Goal: Information Seeking & Learning: Find specific fact

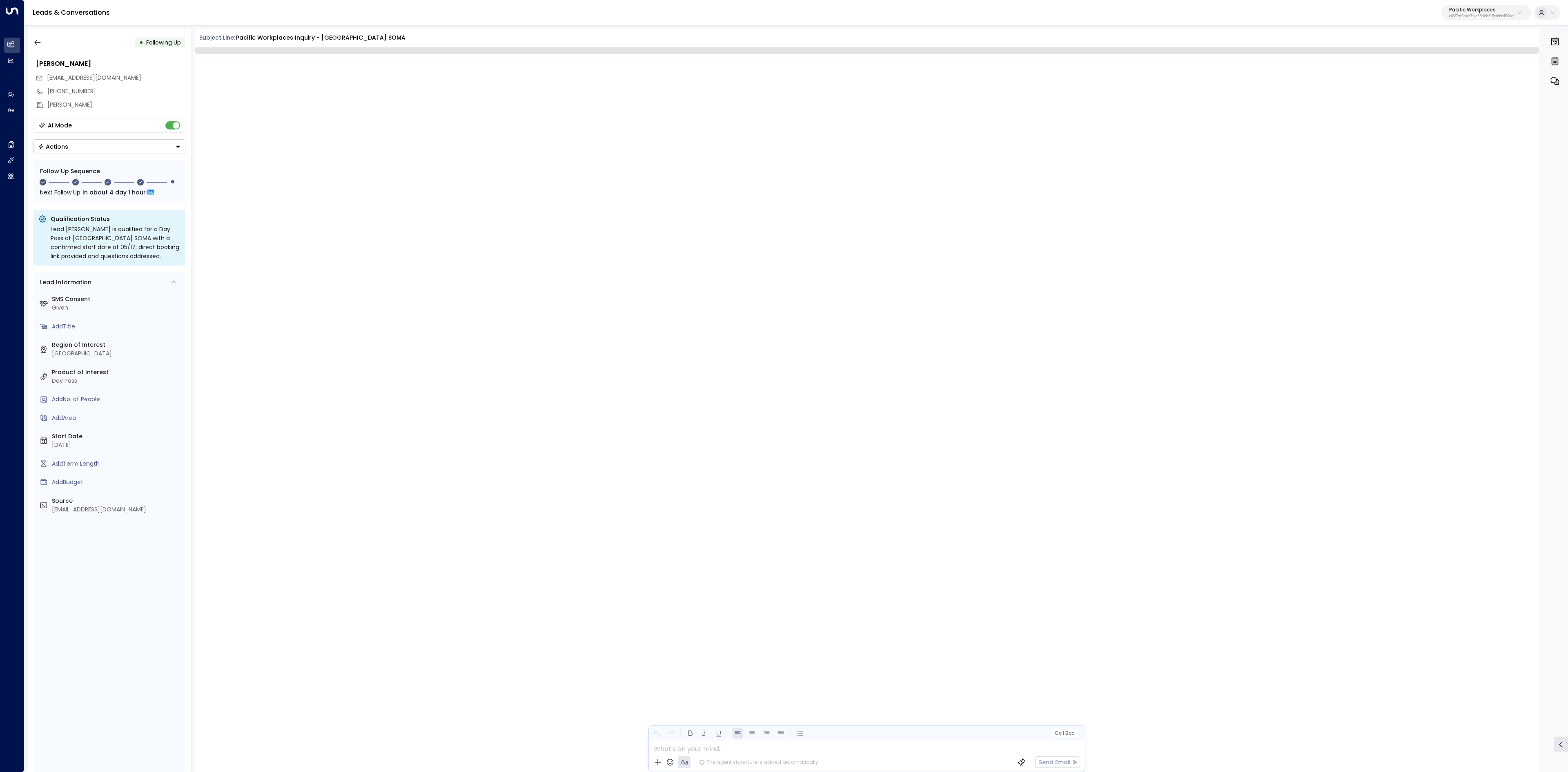
scroll to position [848, 0]
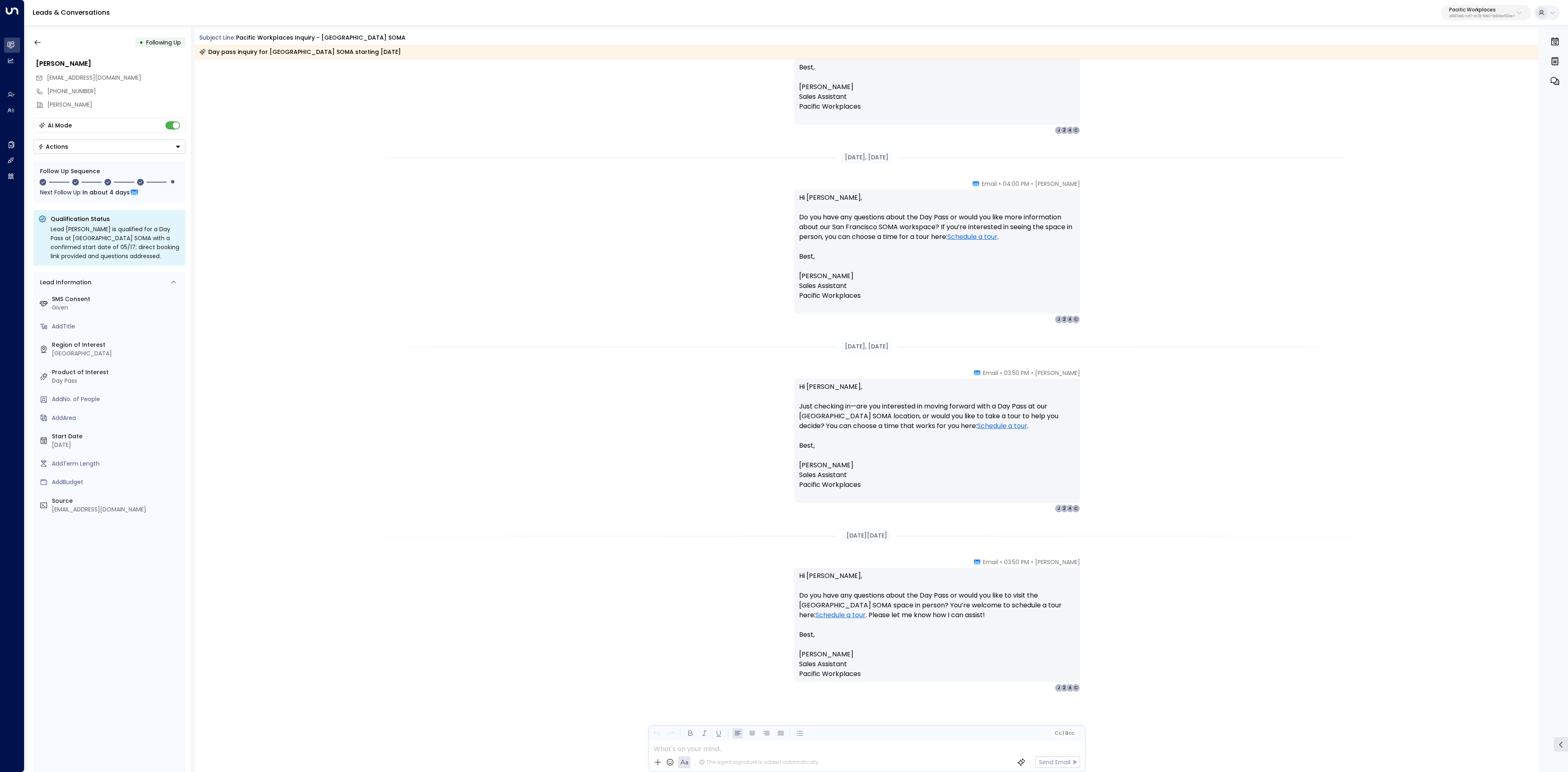
click at [1431, 359] on div "[DATE], [DATE]" at bounding box center [867, 346] width 1344 height 28
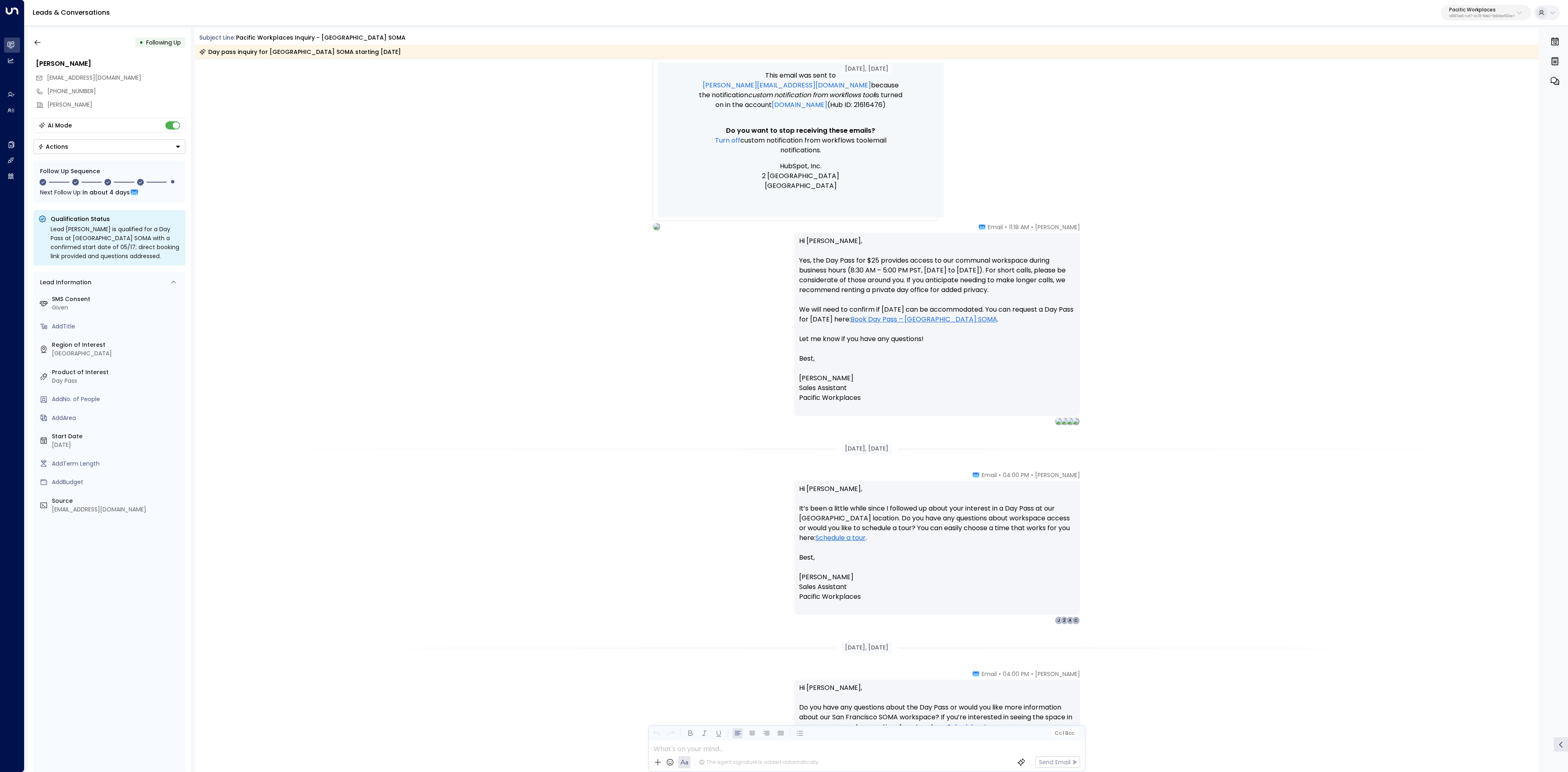
scroll to position [0, 0]
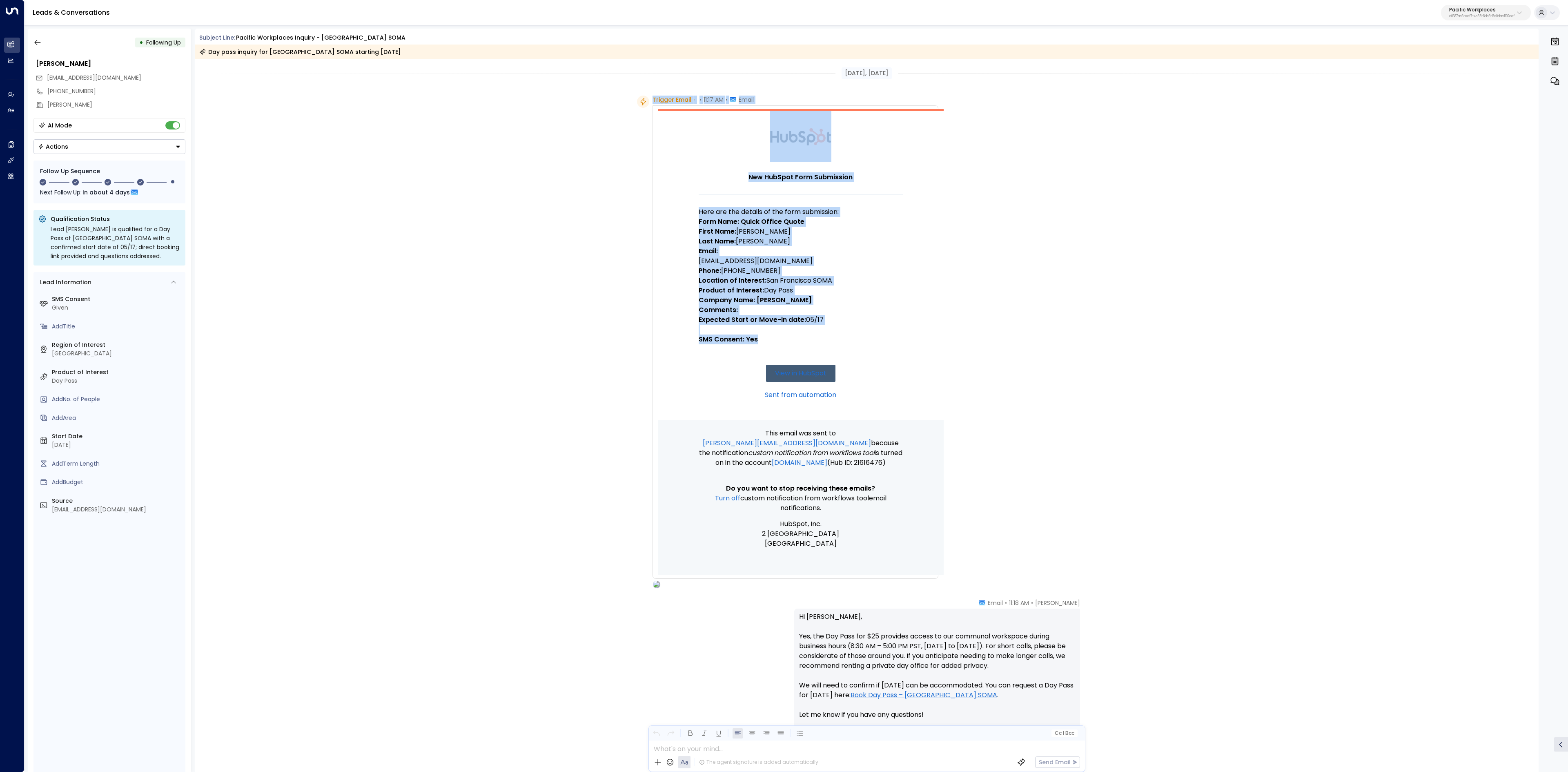
drag, startPoint x: 643, startPoint y: 96, endPoint x: 843, endPoint y: 346, distance: 320.2
click at [843, 346] on div "Trigger Email • • 11:17 AM • Email New HubSpot Form Submission Here are the det…" at bounding box center [787, 342] width 301 height 493
copy div "Trigger Email • • 11:17 AM • Email New HubSpot Form Submission Here are the det…"
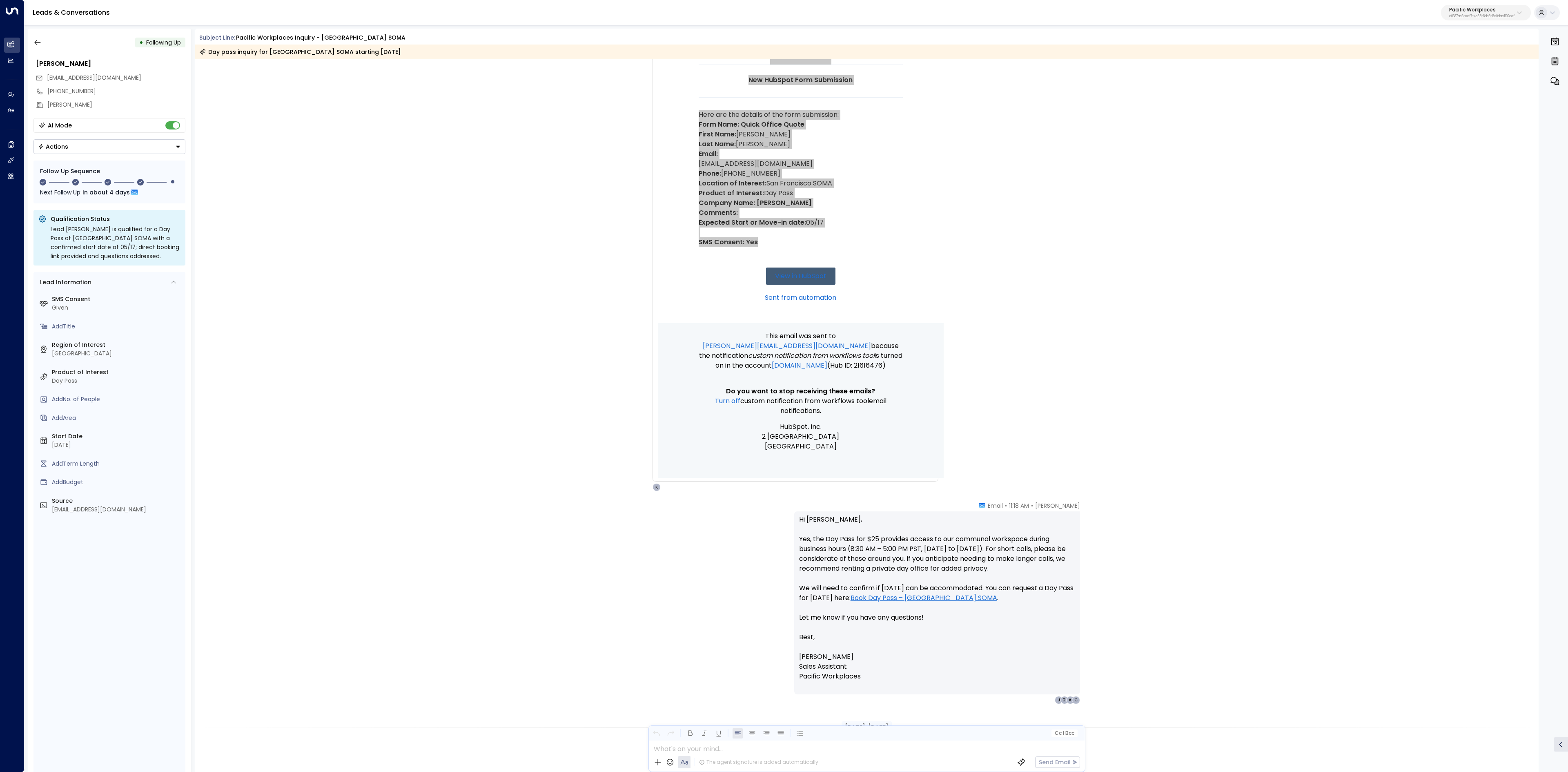
scroll to position [245, 0]
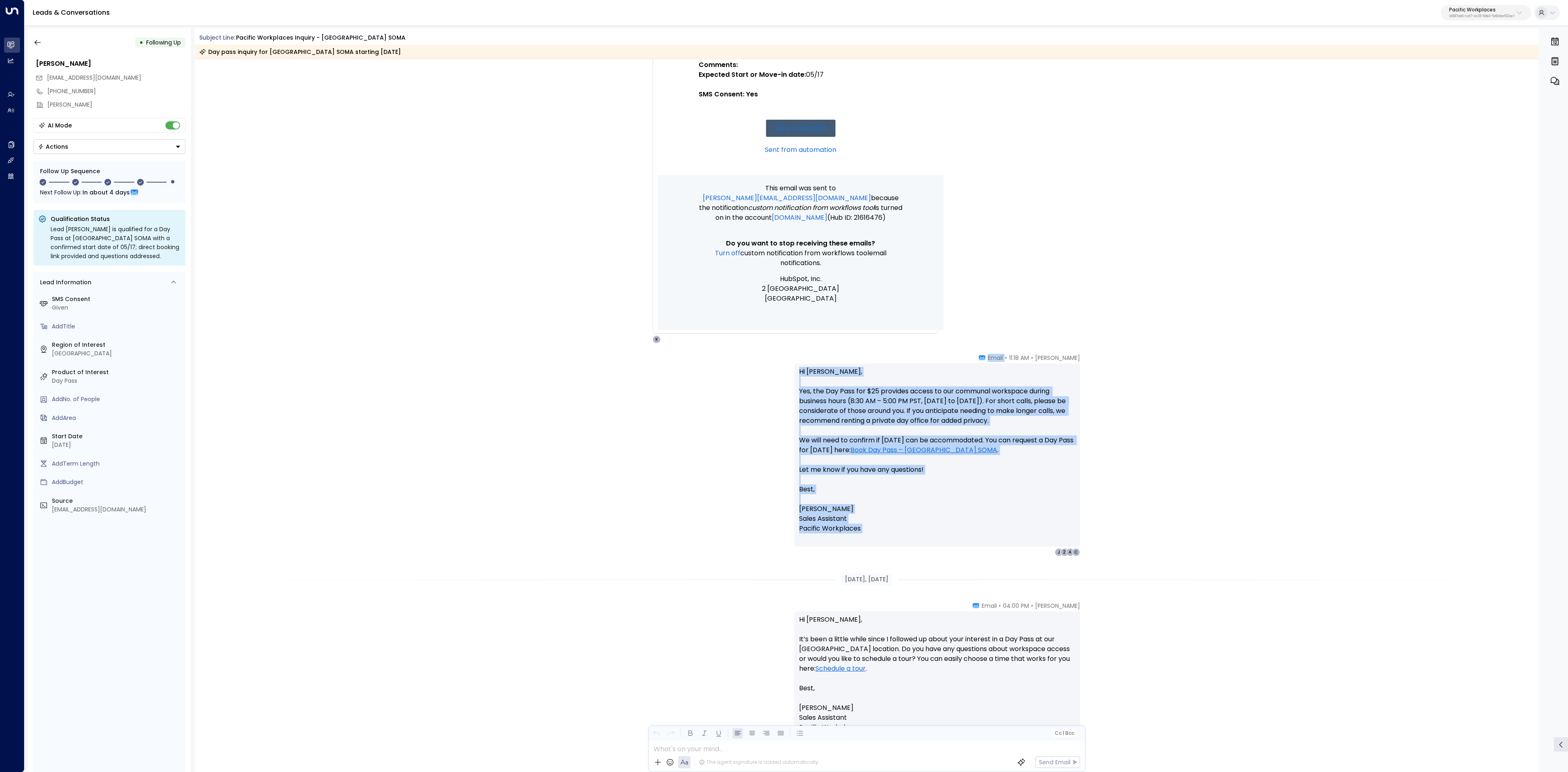
drag, startPoint x: 987, startPoint y: 361, endPoint x: 1050, endPoint y: 540, distance: 189.8
click at [1049, 539] on div "[PERSON_NAME] • 11:18 AM • Email Hi [PERSON_NAME], Yes, the Day Pass for $25 pr…" at bounding box center [937, 455] width 286 height 203
copy div "Email Hi [PERSON_NAME], Yes, the Day Pass for $25 provides access to our commun…"
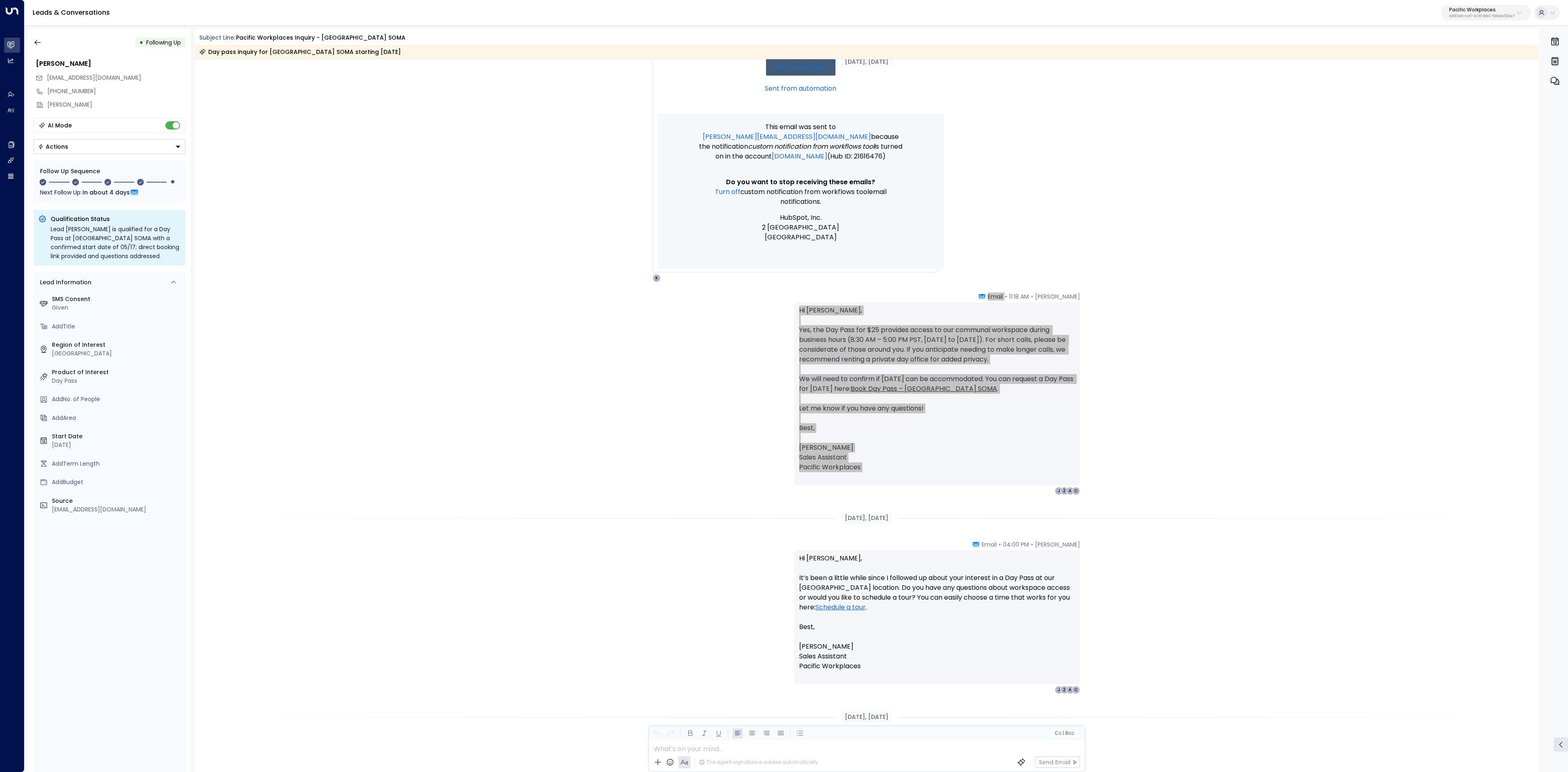
scroll to position [409, 0]
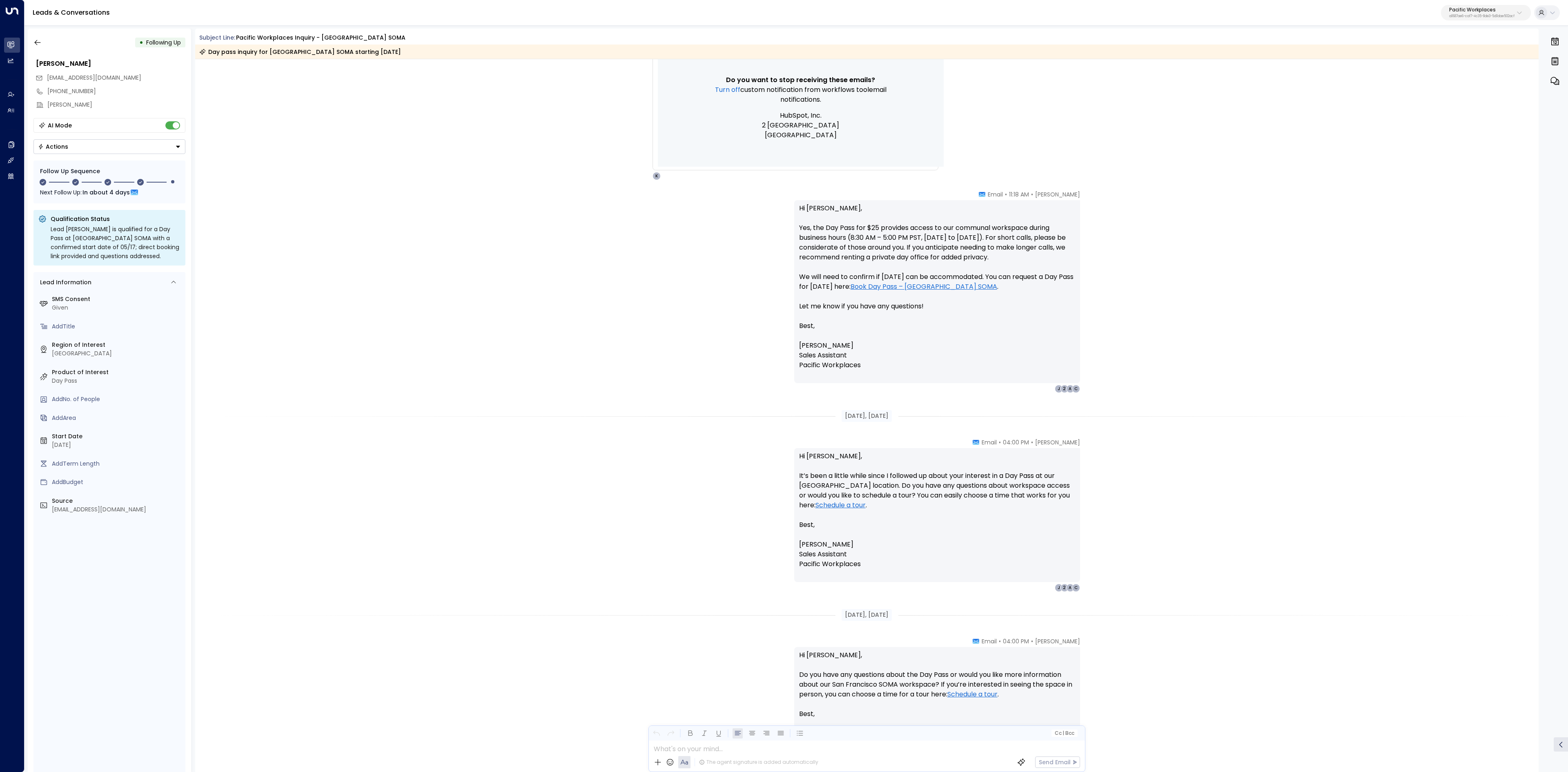
click at [849, 426] on div "[DATE], [DATE]" at bounding box center [867, 416] width 1344 height 28
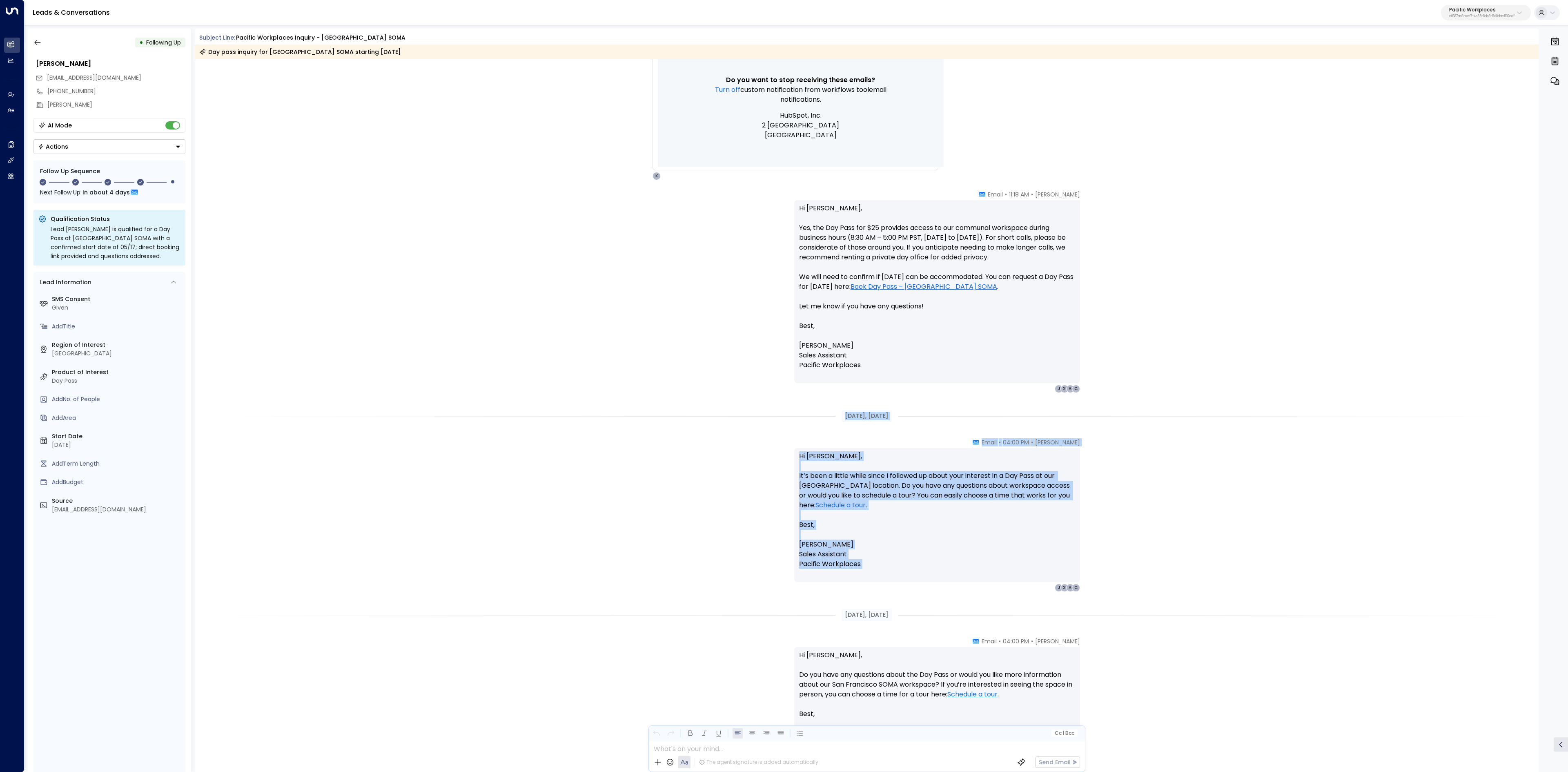
drag, startPoint x: 835, startPoint y: 413, endPoint x: 923, endPoint y: 586, distance: 194.1
click at [923, 586] on div "[DATE], [DATE] Trigger Email • • 11:17 AM • Email New HubSpot Form Submission H…" at bounding box center [867, 441] width 1344 height 1581
copy div "[DATE], [DATE] [PERSON_NAME] • 04:00 PM • Email Hi [PERSON_NAME], It’s been a l…"
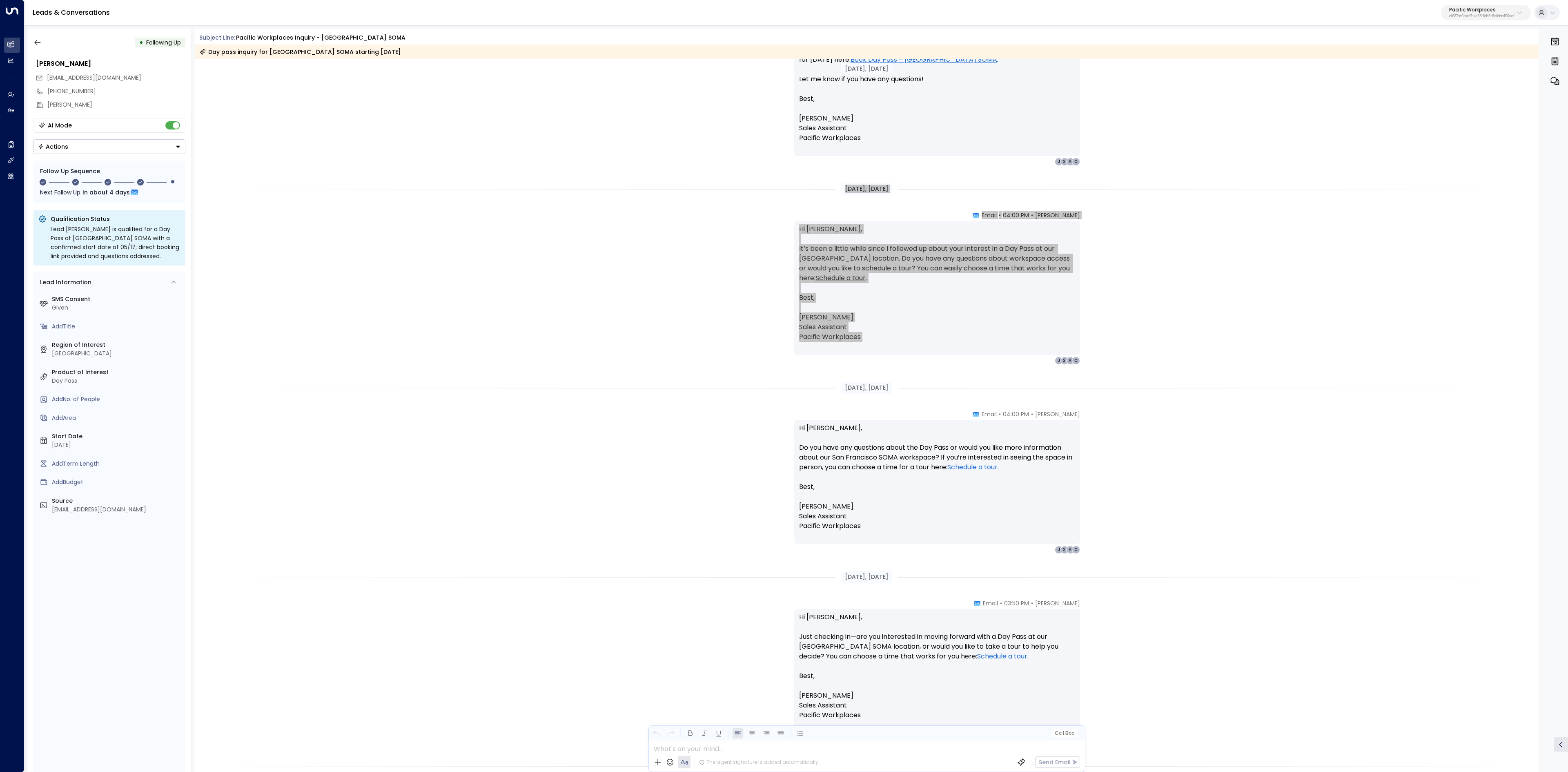
scroll to position [653, 0]
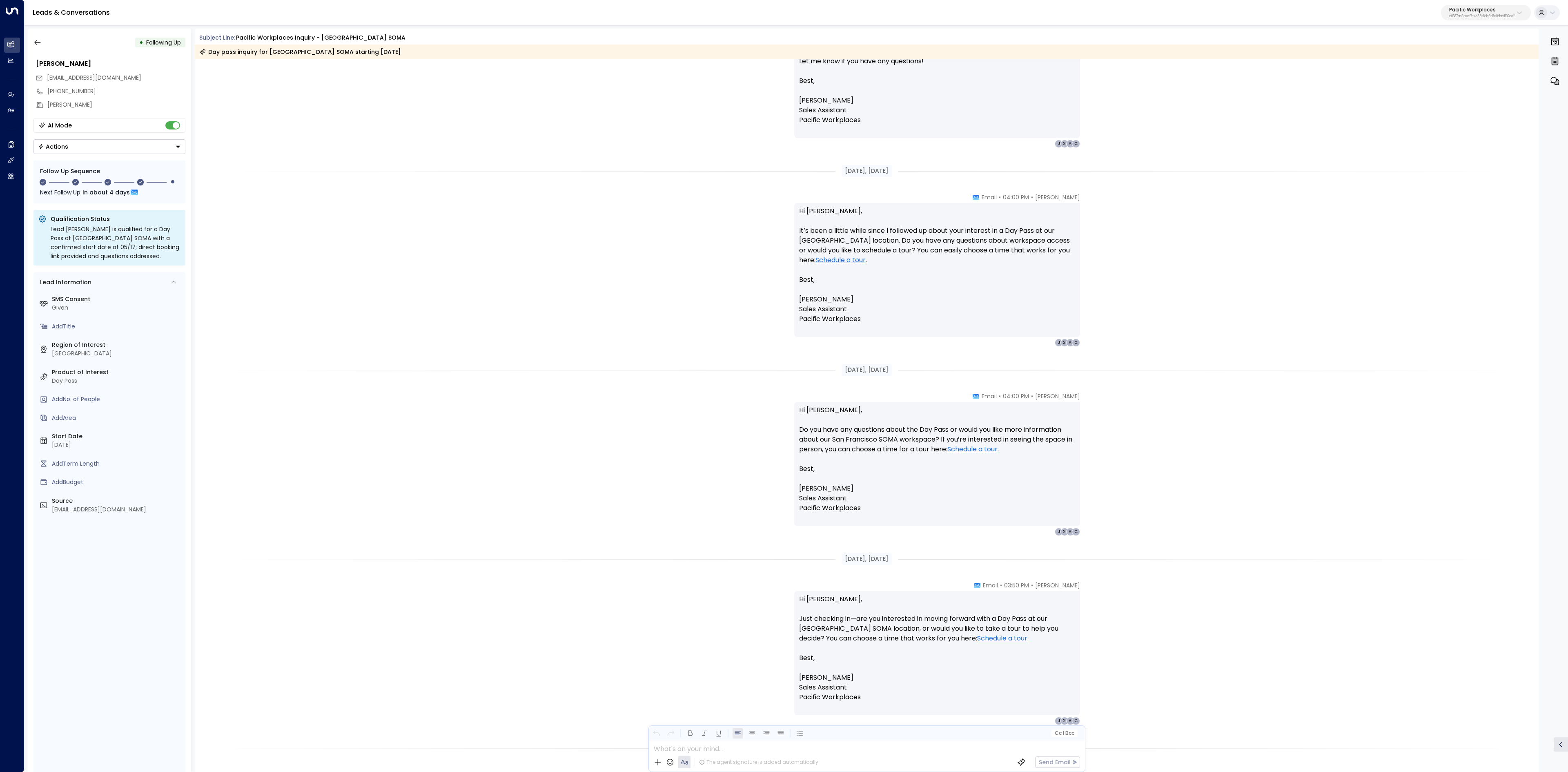
click at [897, 420] on p "Hi [PERSON_NAME], Do you have any questions about the Day Pass or would you lik…" at bounding box center [937, 463] width 276 height 118
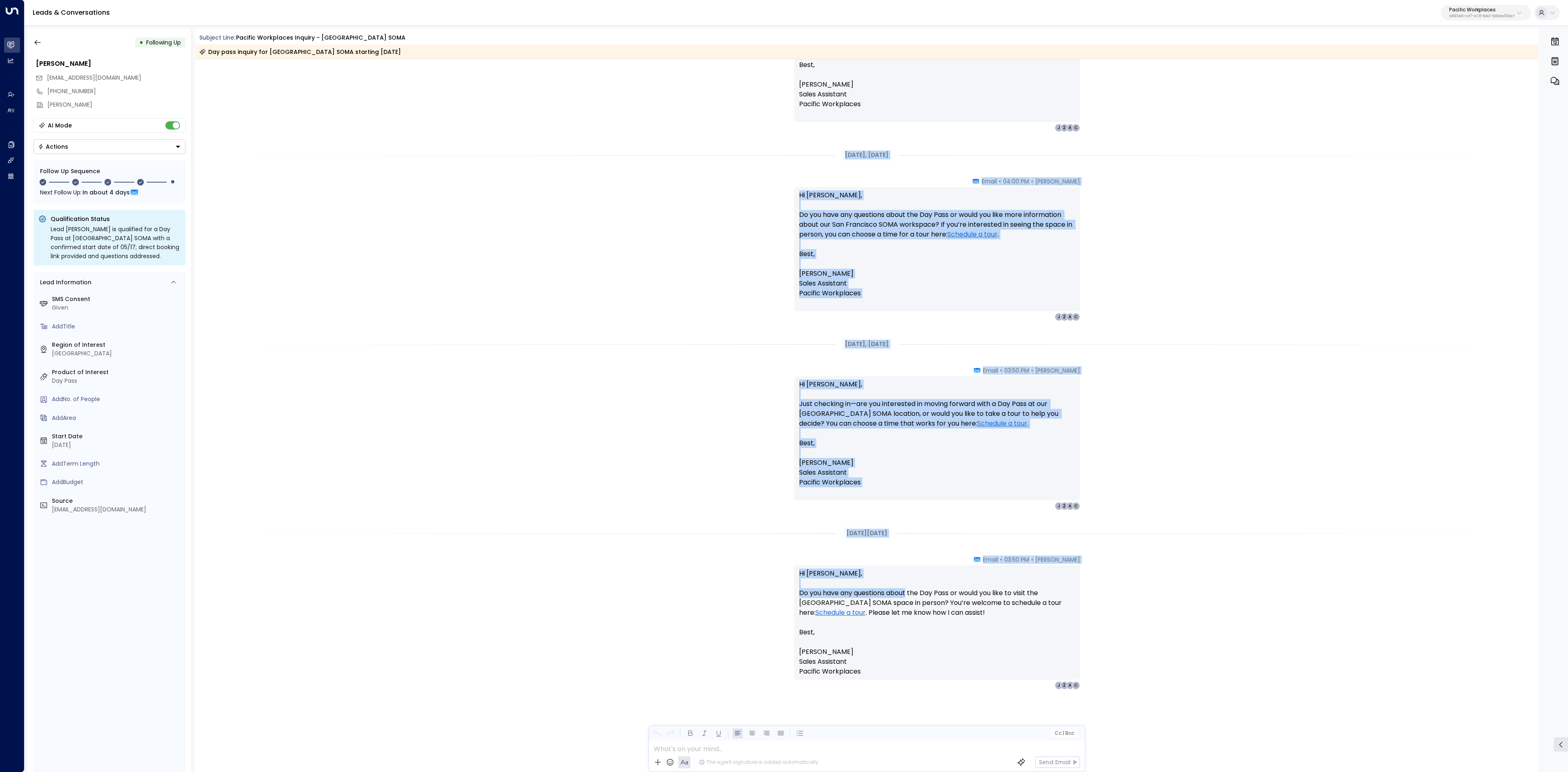
scroll to position [868, 0]
drag, startPoint x: 834, startPoint y: 369, endPoint x: 926, endPoint y: 681, distance: 325.3
copy div "Lor 94, 9 ipsumd sit Ametc Adipi • 57:56 EL • Seddo Ei Tempor, In utl etdo mag …"
